Goal: Book appointment/travel/reservation

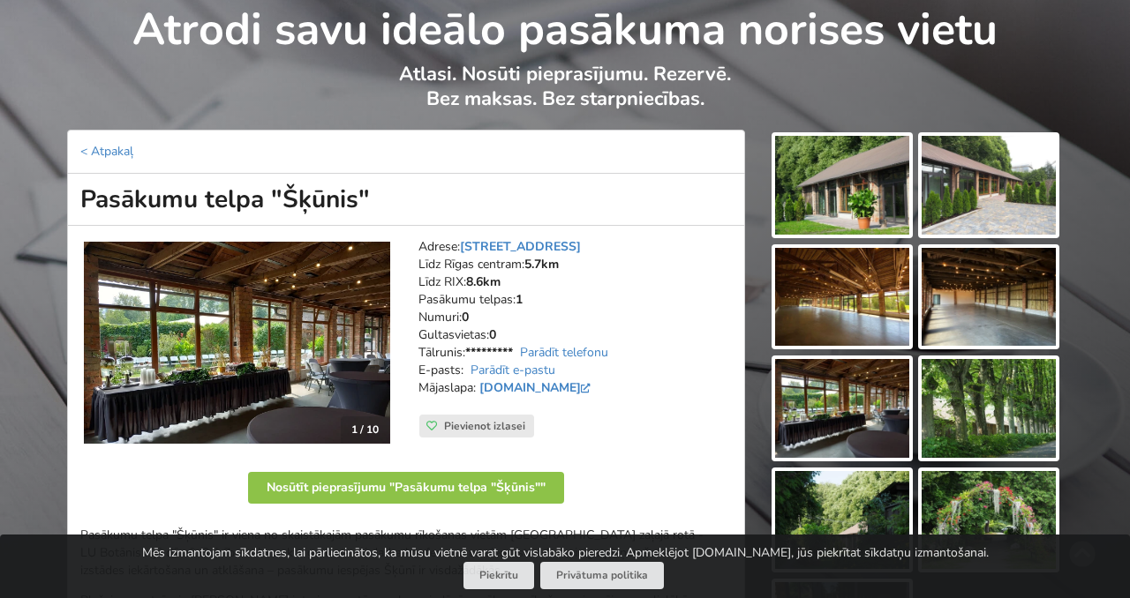
scroll to position [106, 0]
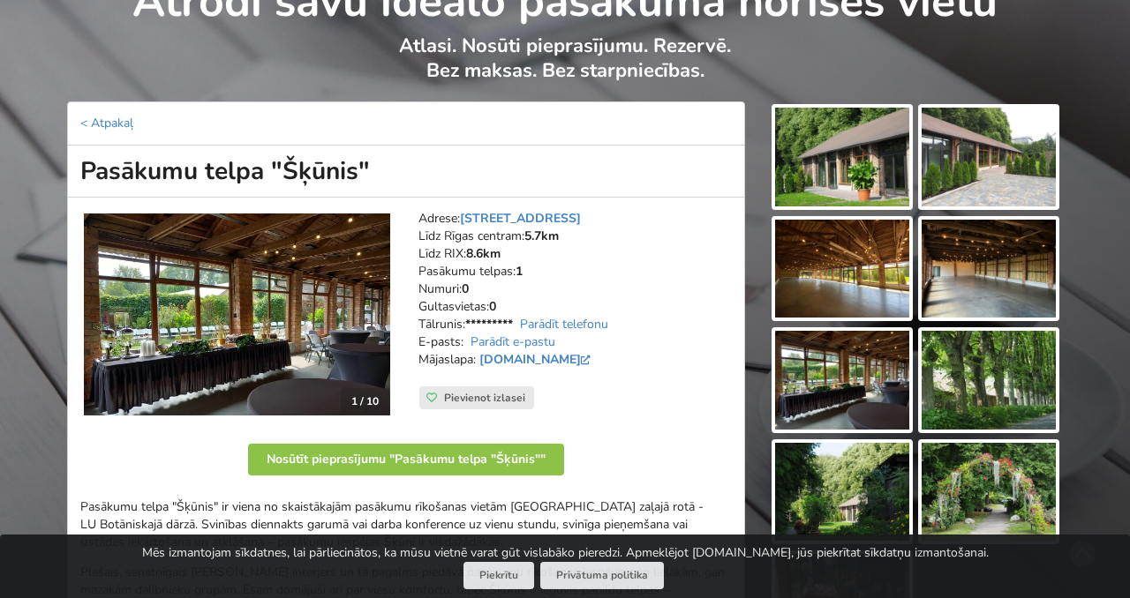
click at [892, 154] on img at bounding box center [842, 157] width 134 height 99
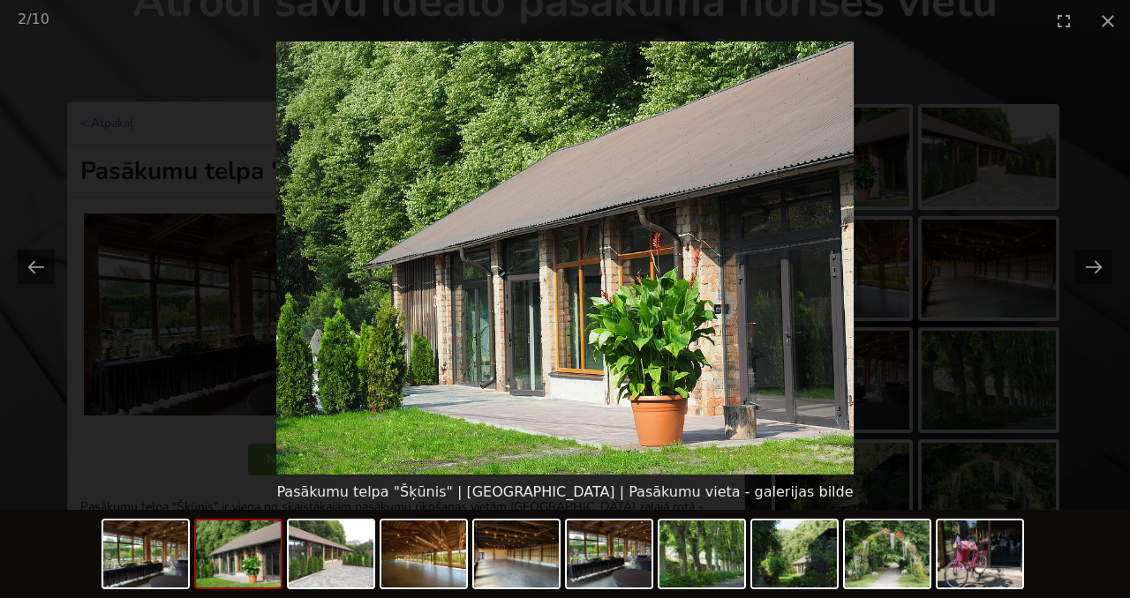
click at [1082, 245] on picture at bounding box center [565, 257] width 1130 height 433
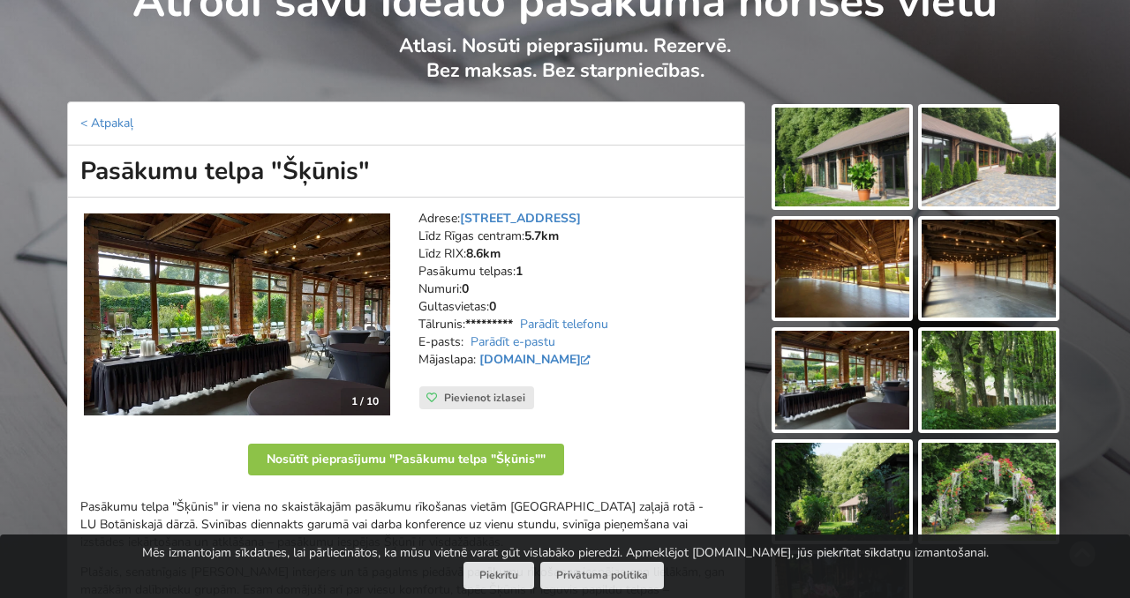
click at [1032, 152] on img at bounding box center [988, 157] width 134 height 99
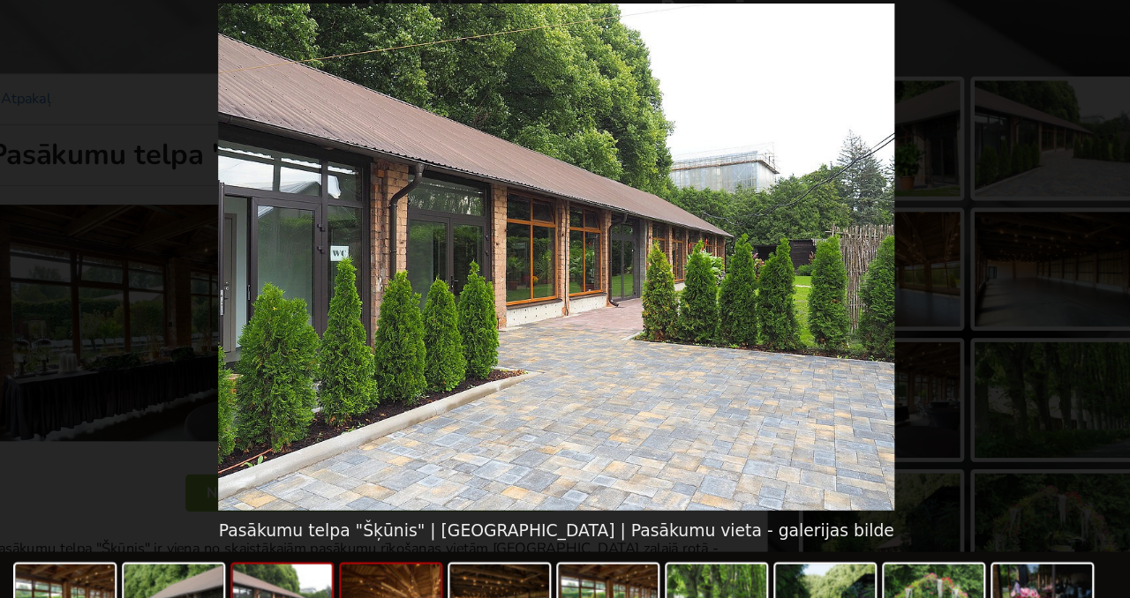
click at [390, 533] on img at bounding box center [423, 554] width 85 height 67
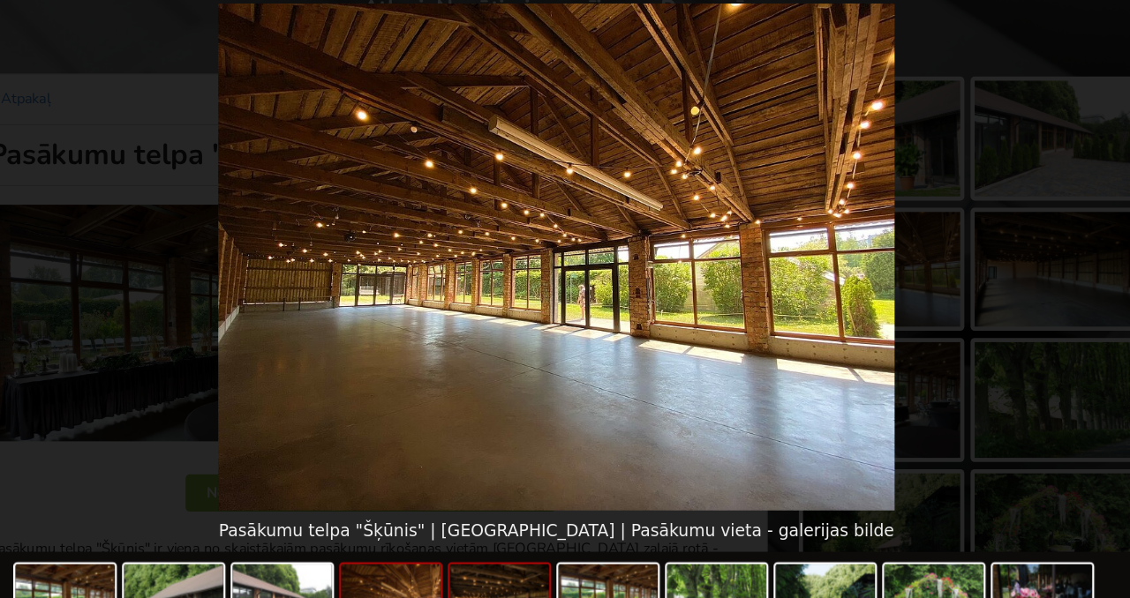
click at [488, 534] on img at bounding box center [516, 554] width 85 height 67
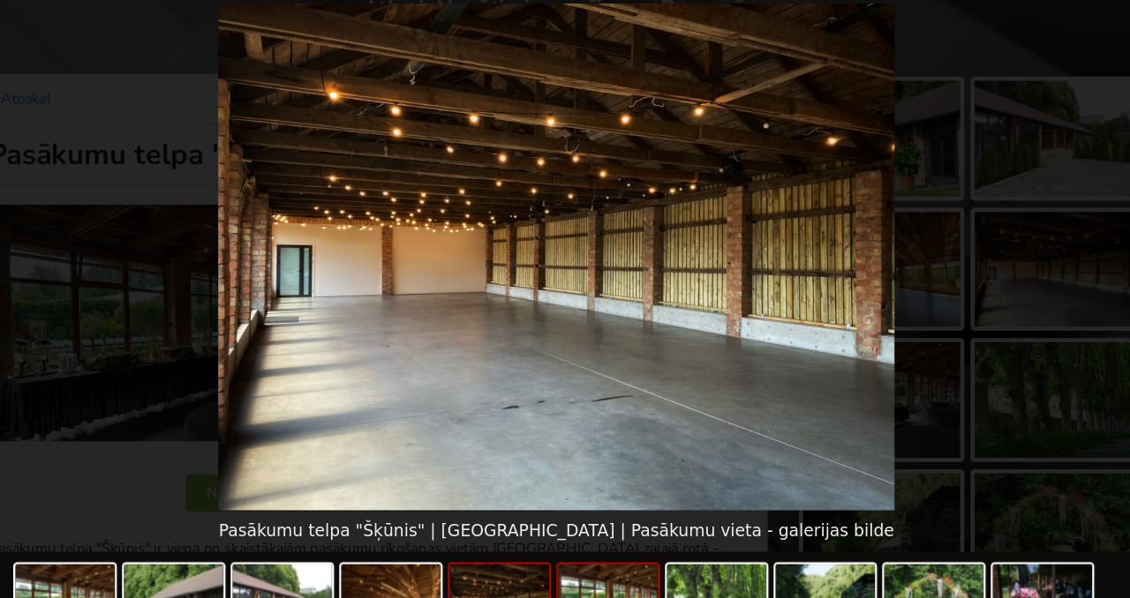
click at [564, 534] on div at bounding box center [564, 556] width 927 height 93
click at [617, 531] on img at bounding box center [609, 554] width 85 height 67
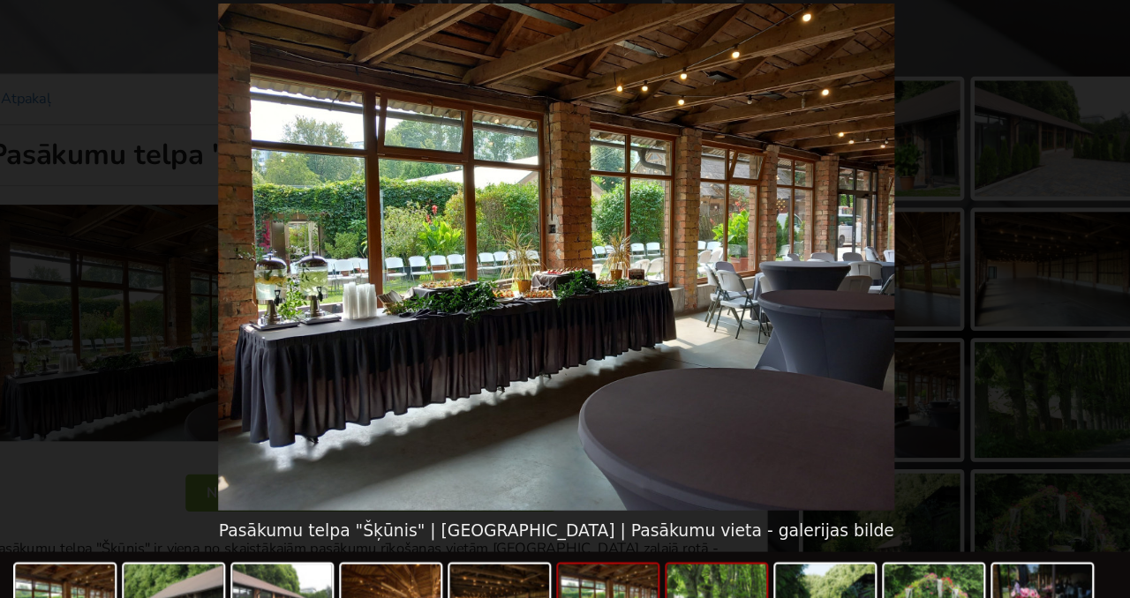
click at [699, 530] on img at bounding box center [701, 554] width 85 height 67
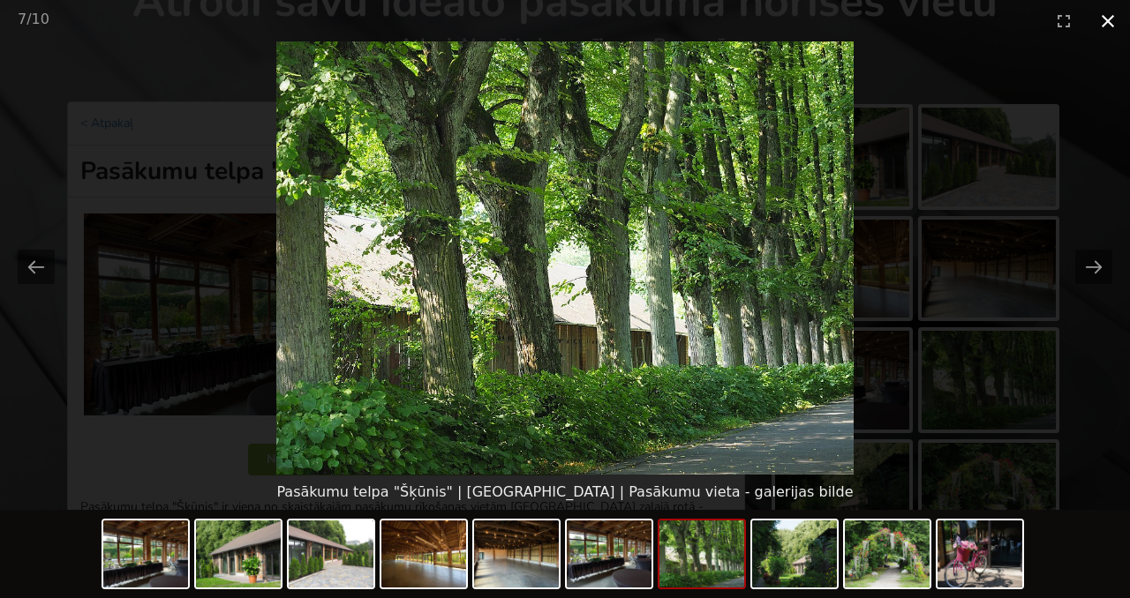
click at [1117, 23] on button "Close gallery" at bounding box center [1107, 20] width 44 height 41
